Goal: Find specific page/section: Find specific page/section

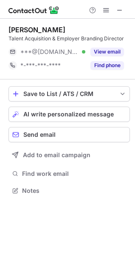
scroll to position [184, 135]
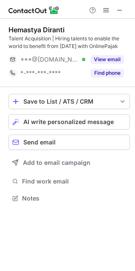
scroll to position [192, 135]
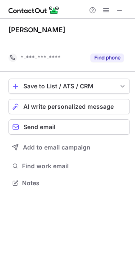
scroll to position [163, 135]
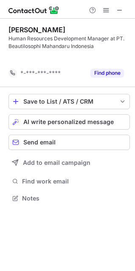
scroll to position [178, 135]
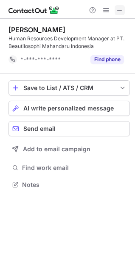
click at [122, 10] on span at bounding box center [119, 10] width 7 height 7
